Goal: Find specific page/section: Find specific page/section

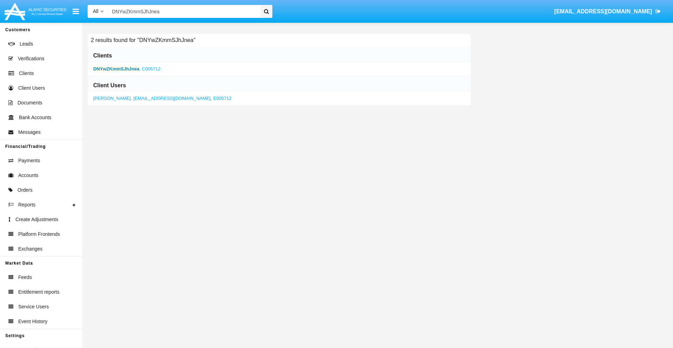
type input "DNYwZKmmSJhJnea"
click at [116, 69] on b "DNYwZKmmSJhJnea" at bounding box center [116, 68] width 46 height 5
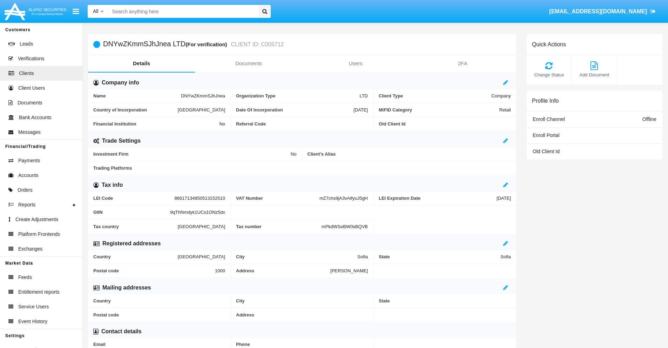
click at [248, 63] on link "Documents" at bounding box center [248, 63] width 107 height 17
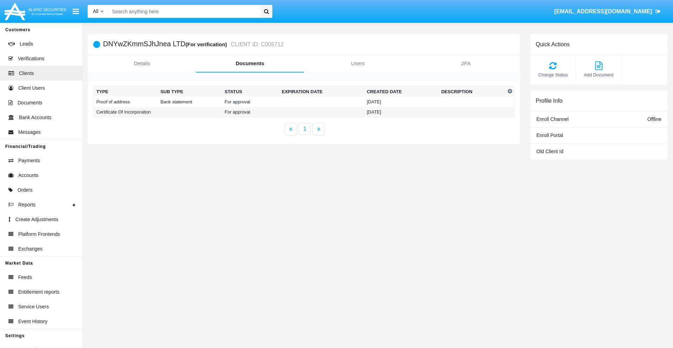
click at [126, 102] on td "Proof of address" at bounding box center [126, 102] width 64 height 10
